Goal: Information Seeking & Learning: Learn about a topic

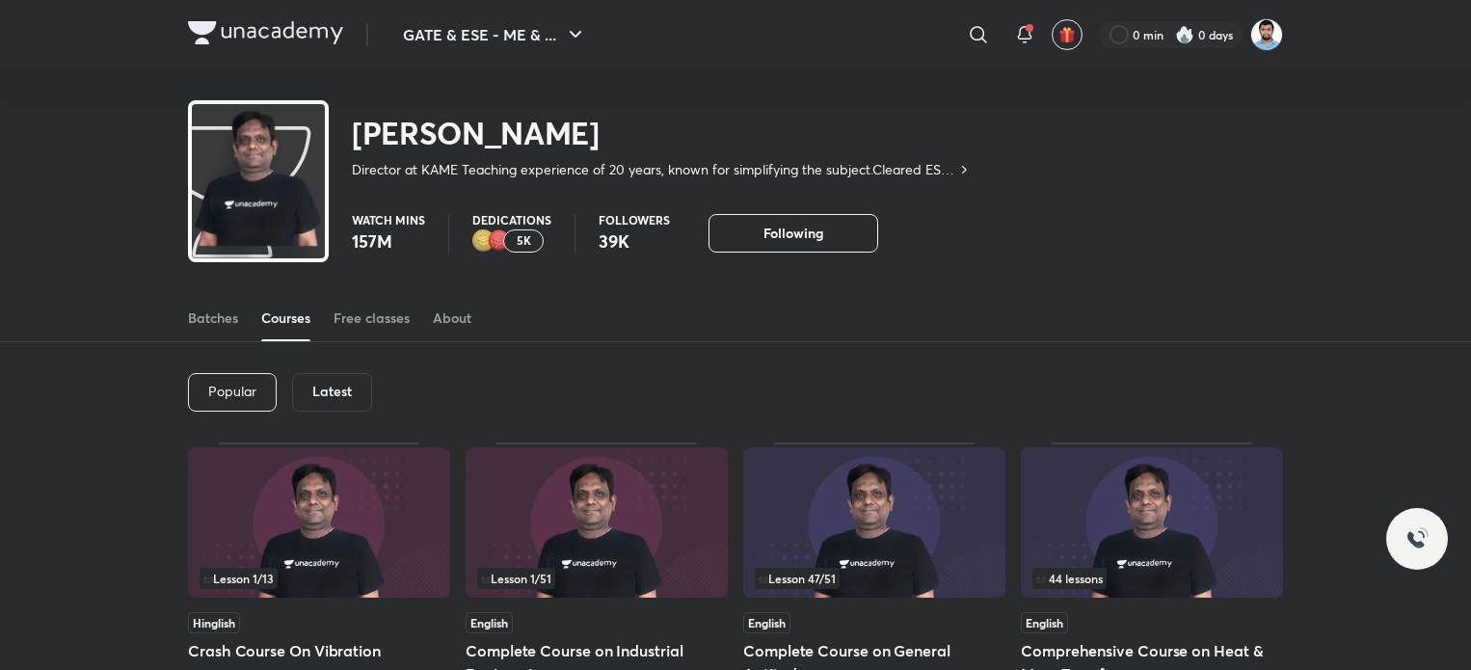
click at [346, 392] on h6 "Latest" at bounding box center [332, 391] width 40 height 15
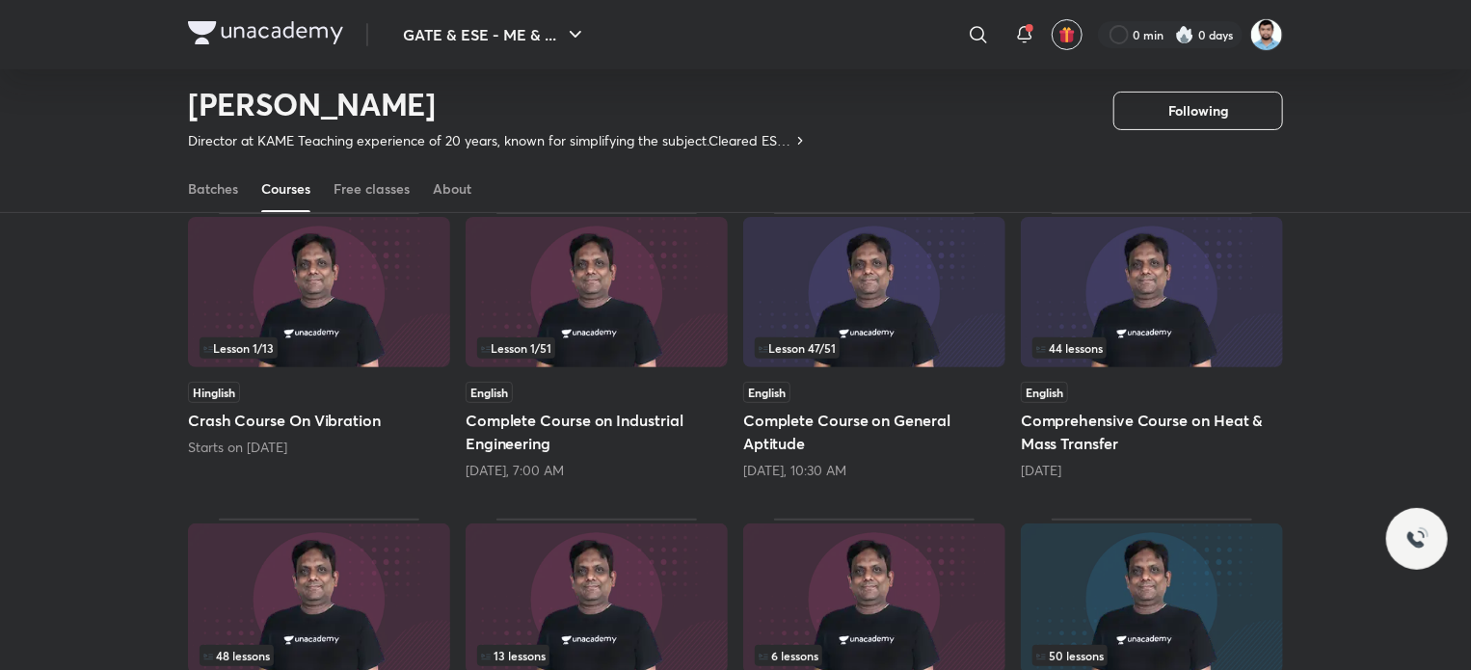
scroll to position [179, 0]
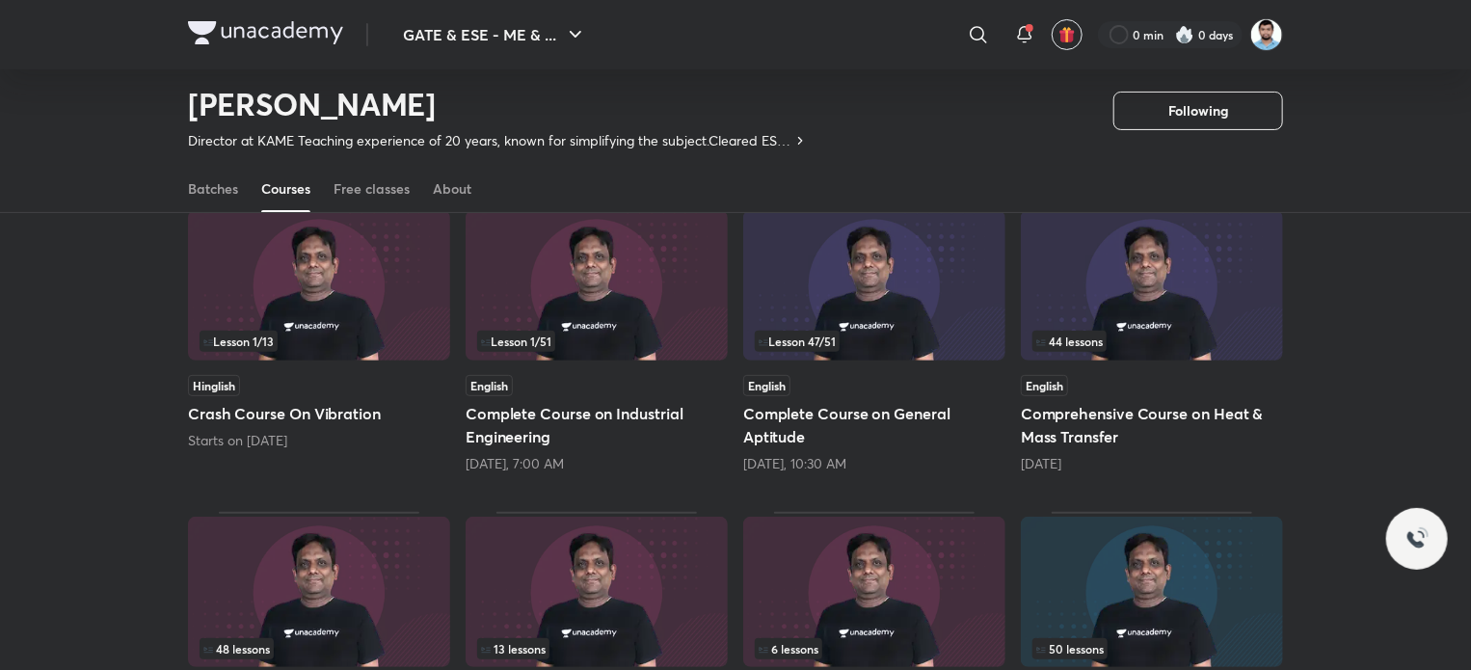
click at [652, 323] on img at bounding box center [597, 285] width 262 height 150
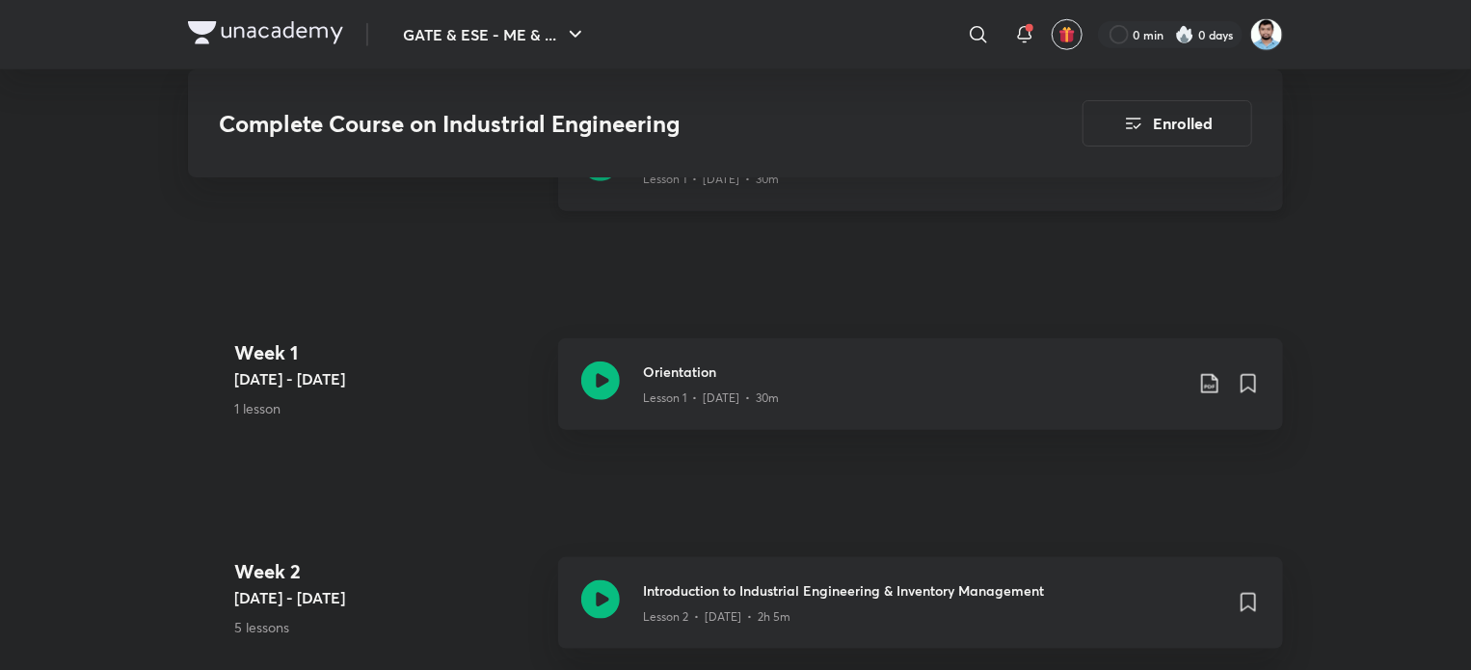
scroll to position [969, 0]
